Goal: Complete application form: Complete application form

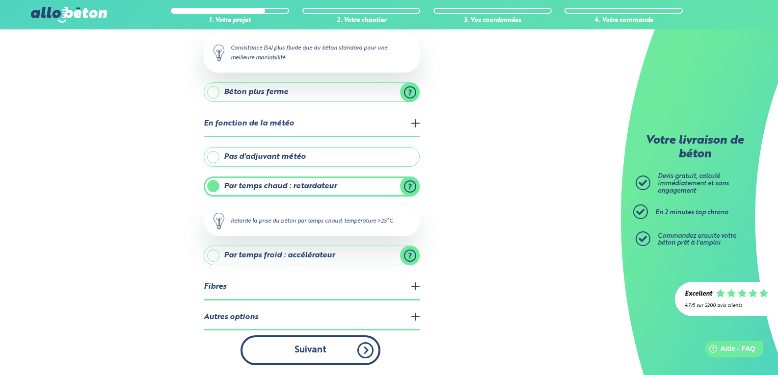
click at [310, 352] on button "Suivant" at bounding box center [310, 351] width 140 height 30
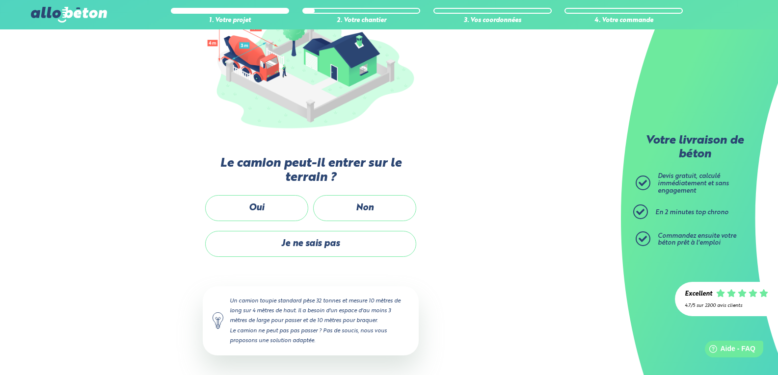
scroll to position [144, 0]
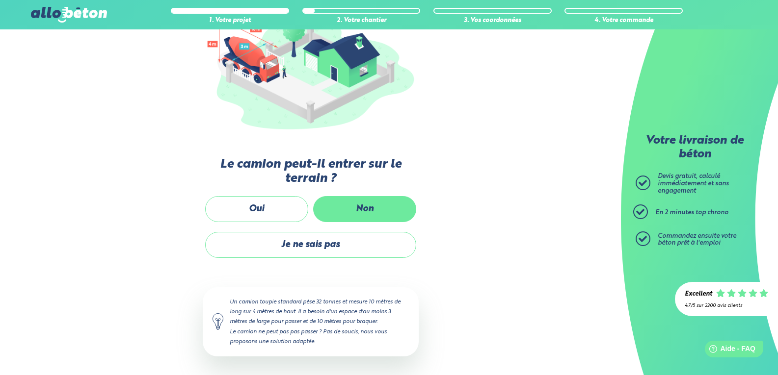
click at [372, 209] on label "Non" at bounding box center [364, 209] width 103 height 26
click at [0, 0] on input "Non" at bounding box center [0, 0] width 0 height 0
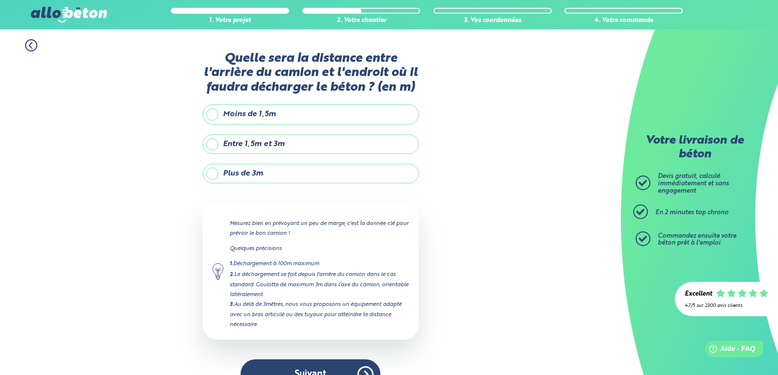
click at [211, 144] on label "Entre 1,5m et 3m" at bounding box center [311, 144] width 216 height 20
click at [0, 0] on input "Entre 1,5m et 3m" at bounding box center [0, 0] width 0 height 0
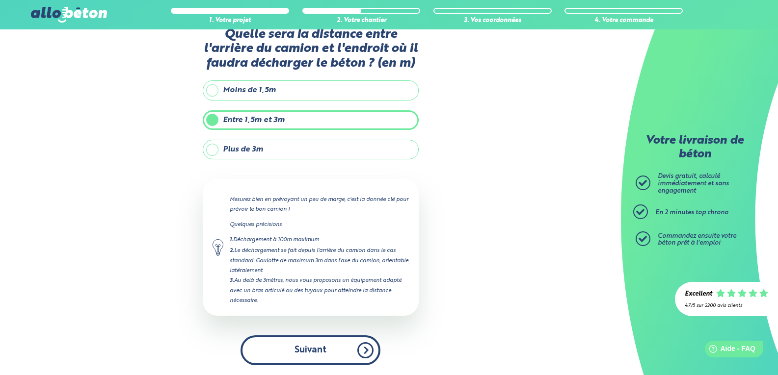
click at [298, 350] on button "Suivant" at bounding box center [310, 351] width 140 height 30
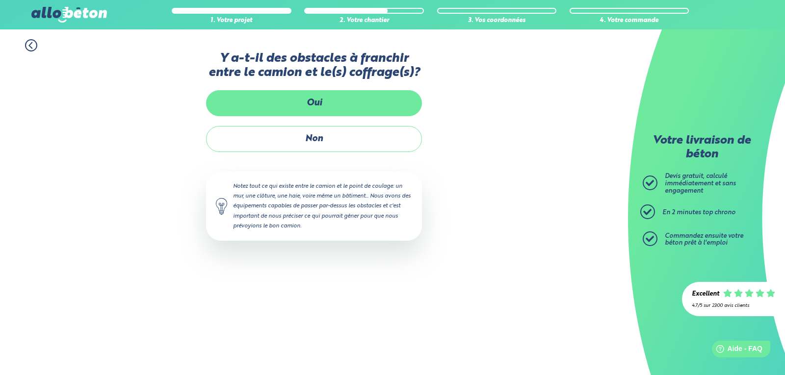
click at [322, 101] on label "Oui" at bounding box center [314, 103] width 216 height 26
click at [0, 0] on input "Oui" at bounding box center [0, 0] width 0 height 0
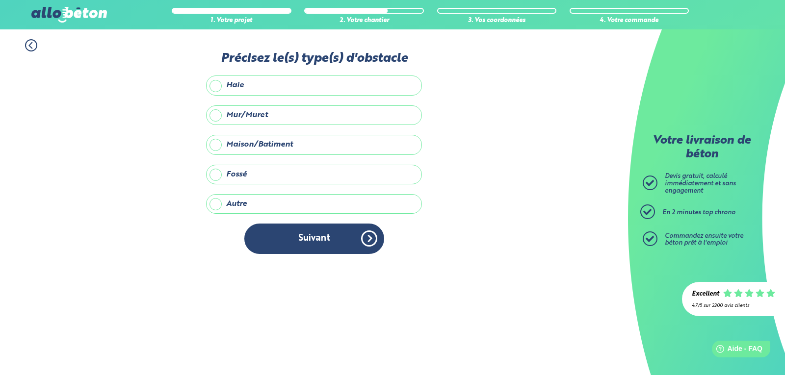
click at [216, 117] on label "Mur/Muret" at bounding box center [314, 115] width 216 height 20
click at [0, 0] on input "Mur/Muret" at bounding box center [0, 0] width 0 height 0
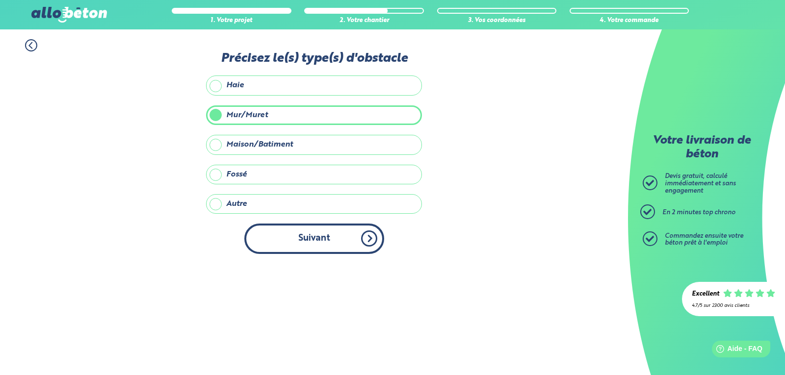
click at [307, 238] on button "Suivant" at bounding box center [314, 239] width 140 height 30
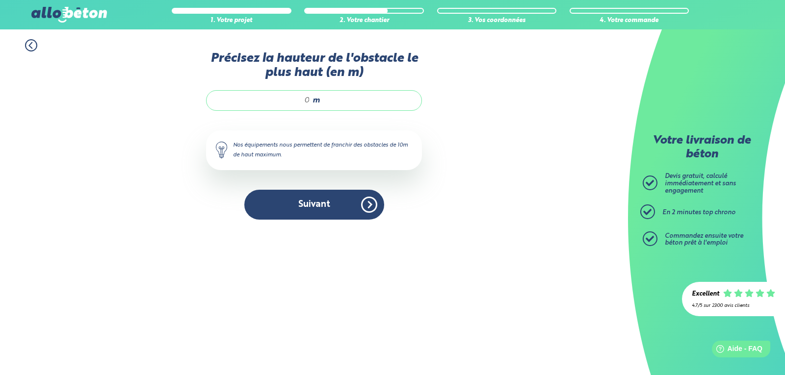
click at [309, 100] on input "Précisez la hauteur de l'obstacle le plus haut (en m)" at bounding box center [263, 101] width 94 height 10
type input "1.8"
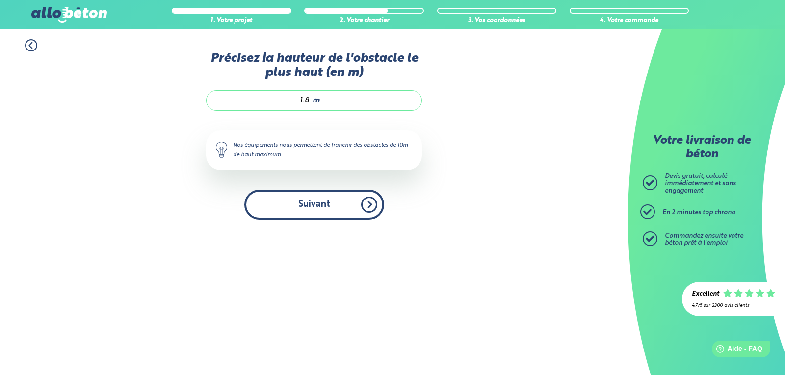
click at [315, 206] on button "Suivant" at bounding box center [314, 205] width 140 height 30
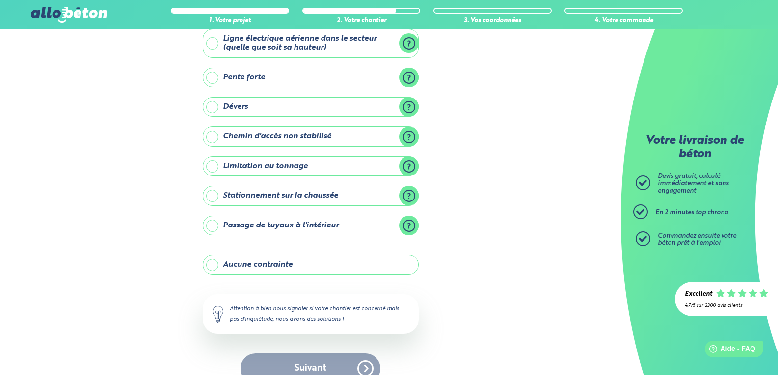
scroll to position [79, 0]
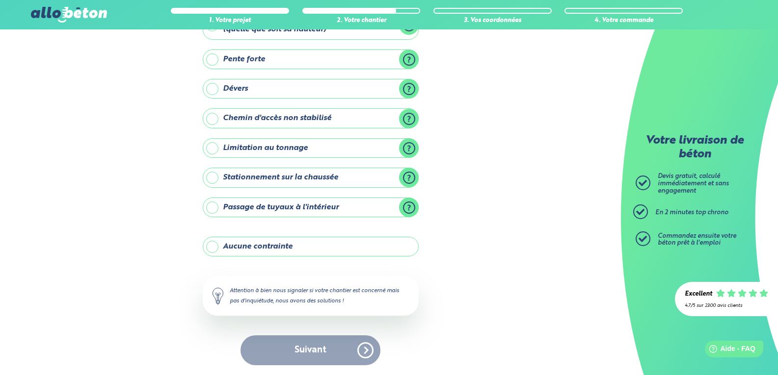
click at [211, 247] on label "Aucune contrainte" at bounding box center [311, 247] width 216 height 20
click at [0, 0] on input "Aucune contrainte" at bounding box center [0, 0] width 0 height 0
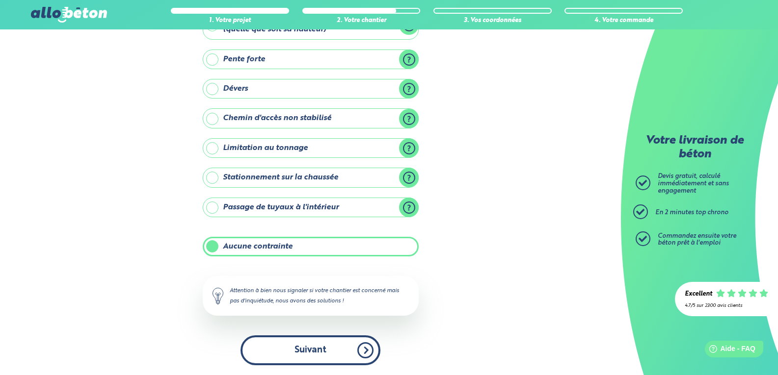
click at [284, 354] on button "Suivant" at bounding box center [310, 351] width 140 height 30
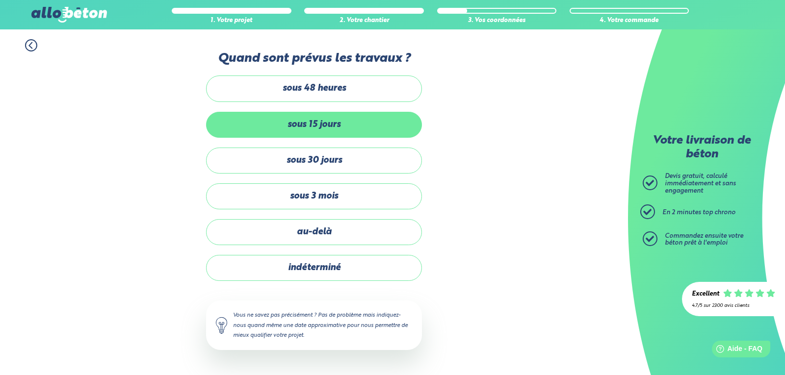
click at [226, 124] on label "sous 15 jours" at bounding box center [314, 125] width 216 height 26
click at [0, 0] on input "sous 15 jours" at bounding box center [0, 0] width 0 height 0
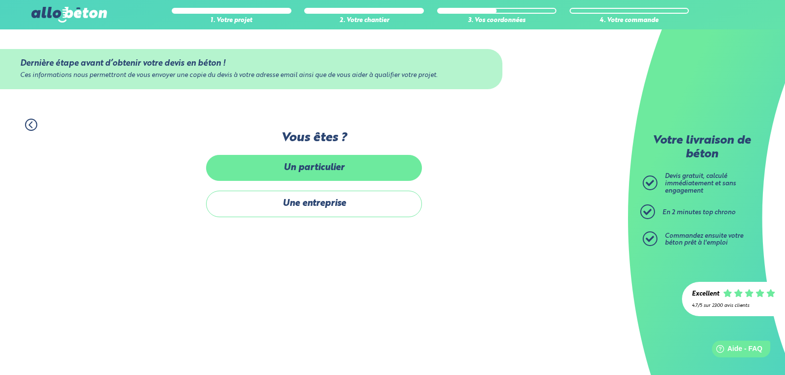
click at [289, 167] on label "Un particulier" at bounding box center [314, 168] width 216 height 26
click at [0, 0] on input "Un particulier" at bounding box center [0, 0] width 0 height 0
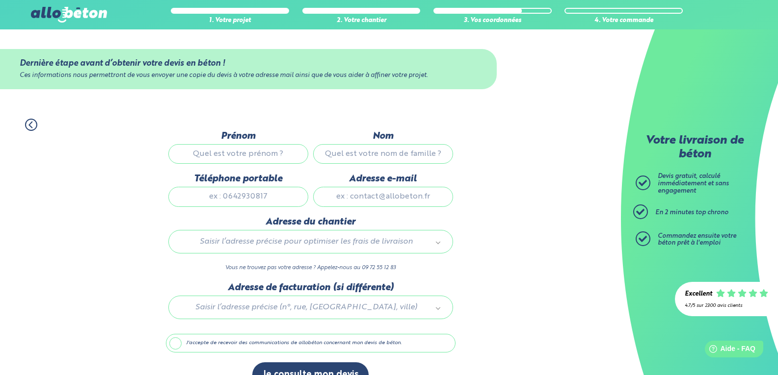
click at [231, 155] on input "Prénom" at bounding box center [238, 154] width 140 height 20
type input "[DEMOGRAPHIC_DATA]"
click at [367, 153] on input "Nom" at bounding box center [383, 154] width 140 height 20
type input "ghignet"
click at [218, 195] on input "Téléphone portable" at bounding box center [238, 197] width 140 height 20
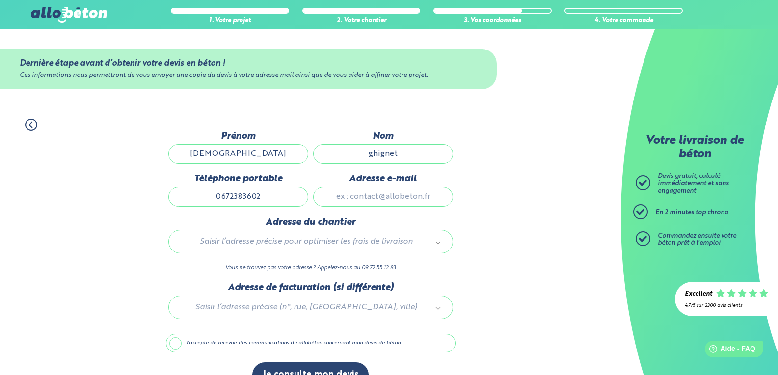
type input "0672383602"
click at [333, 197] on input "Adresse e-mail" at bounding box center [383, 197] width 140 height 20
type input "[PERSON_NAME][EMAIL_ADDRESS][DOMAIN_NAME]"
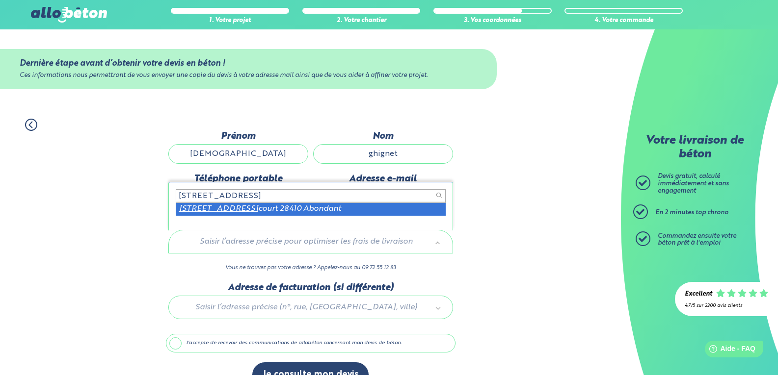
type input "[STREET_ADDRESS]"
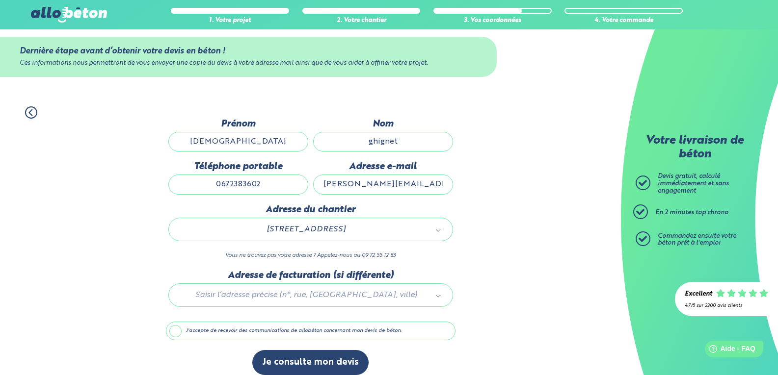
scroll to position [22, 0]
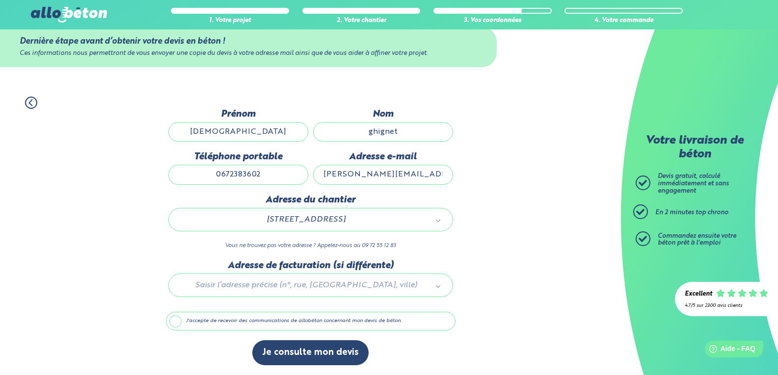
click at [177, 322] on label "J'accepte de recevoir des communications de allobéton concernant mon devis de b…" at bounding box center [310, 321] width 289 height 19
click at [0, 0] on input "J'accepte de recevoir des communications de allobéton concernant mon devis de b…" at bounding box center [0, 0] width 0 height 0
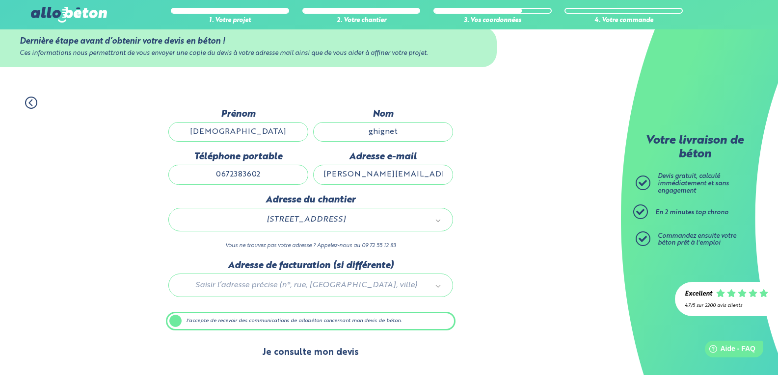
click at [297, 354] on button "Je consulte mon devis" at bounding box center [310, 352] width 116 height 25
